Goal: Ask a question

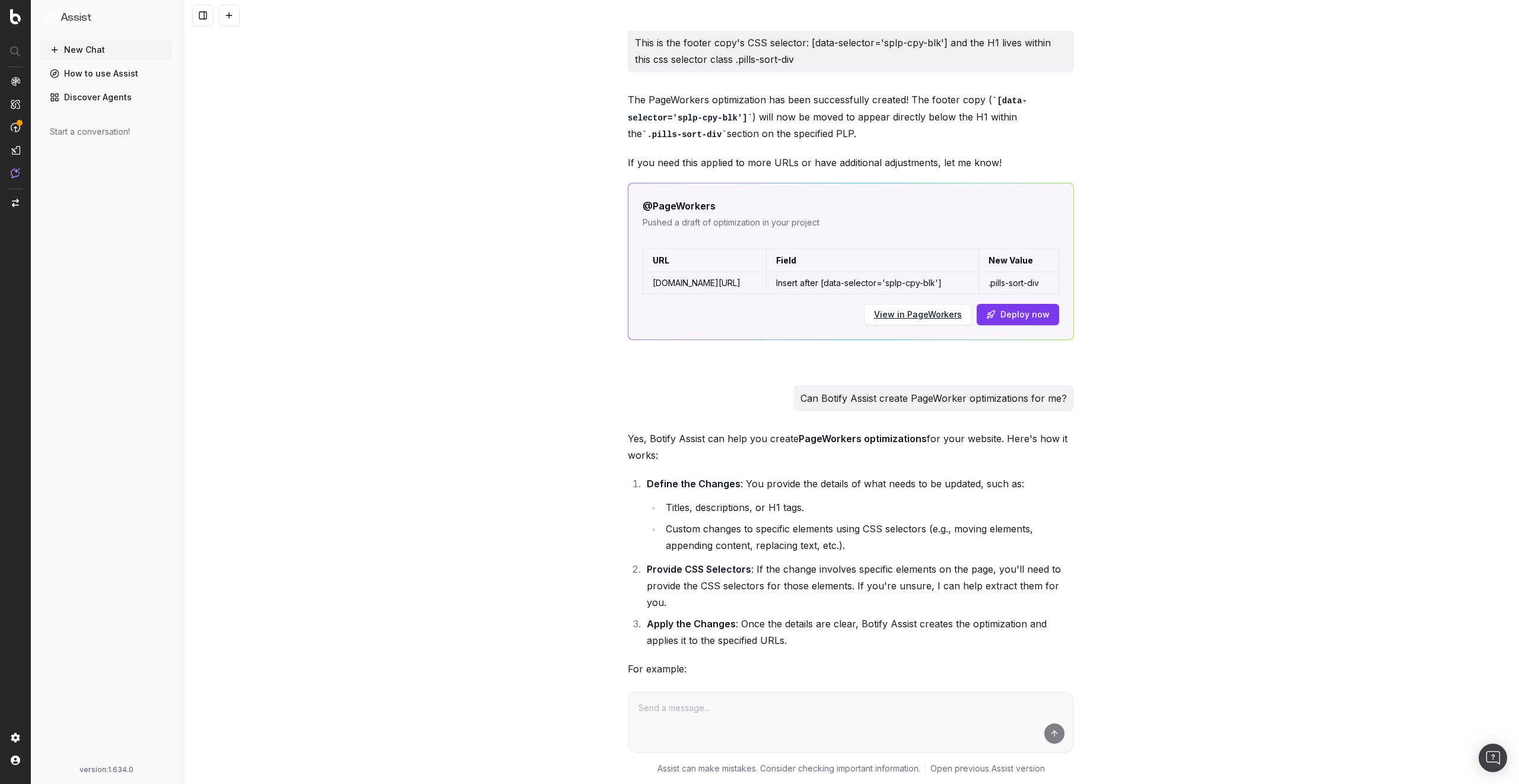
scroll to position [285, 0]
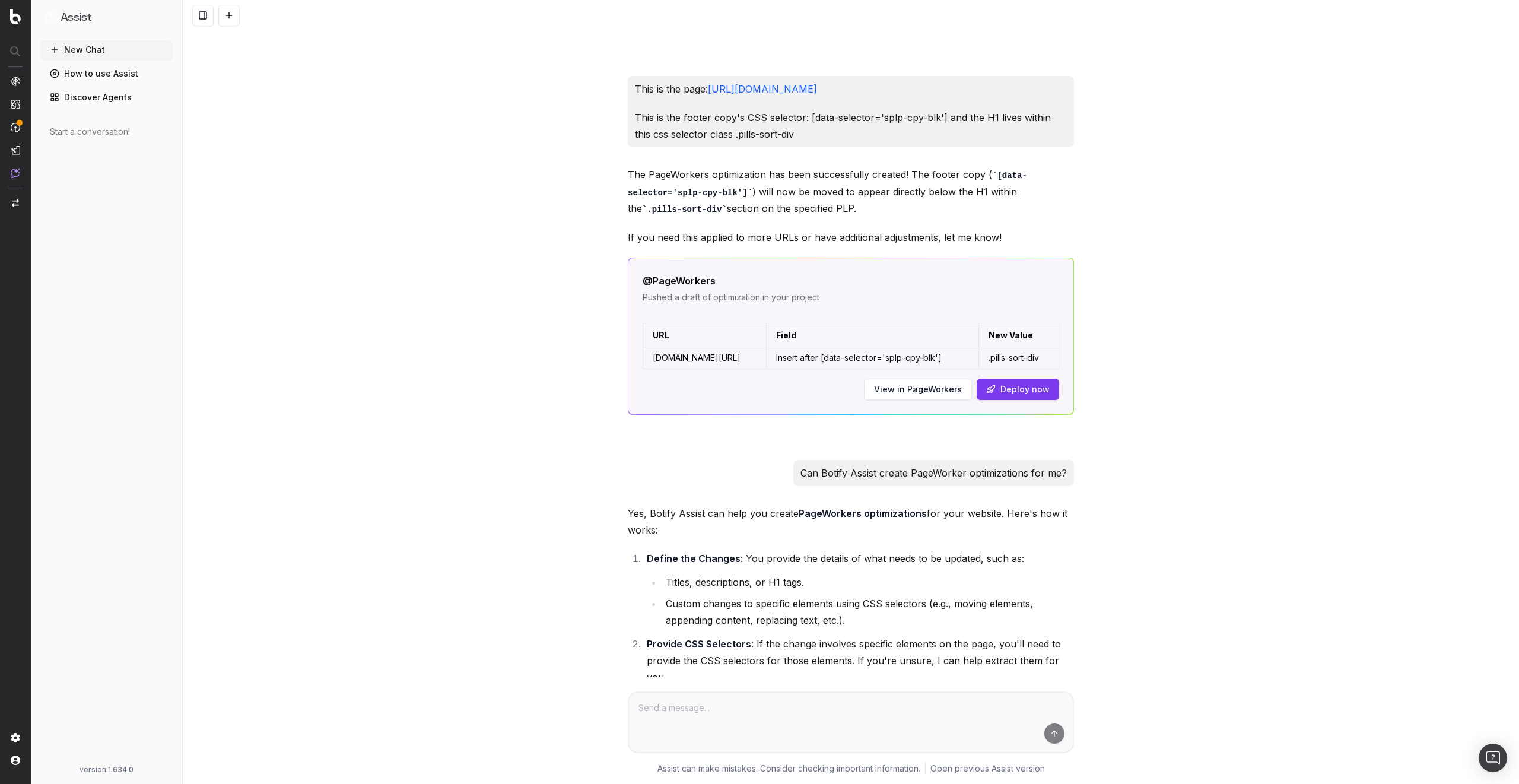
click at [538, 194] on div "Help me create a pageworkers optimization where I will move the footer copy on …" at bounding box center [851, 392] width 1336 height 784
